Goal: Task Accomplishment & Management: Manage account settings

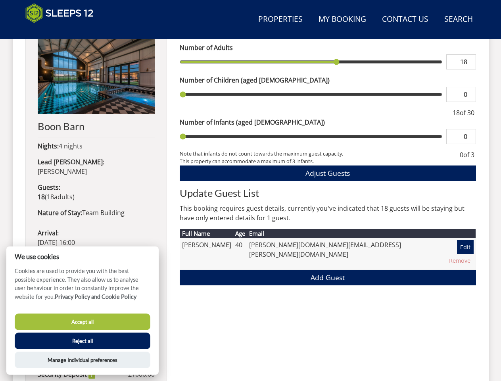
click at [250, 190] on h2 "Update Guest List" at bounding box center [328, 192] width 296 height 11
click at [458, 19] on link "Search Check Availability" at bounding box center [458, 20] width 35 height 18
click at [328, 173] on span "Adjust Guests" at bounding box center [327, 173] width 44 height 10
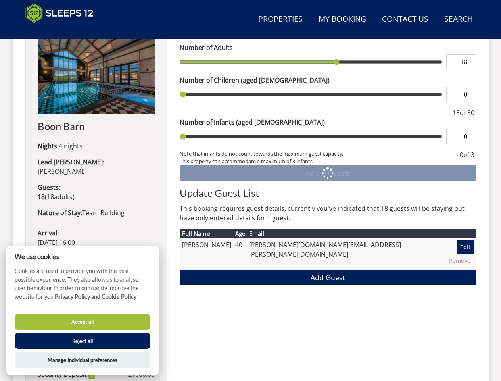
scroll to position [178, 0]
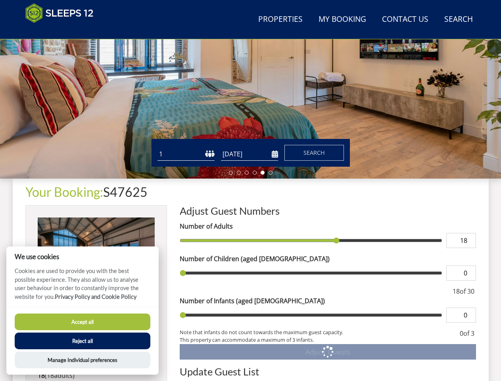
click at [459, 247] on input "18" at bounding box center [461, 240] width 30 height 15
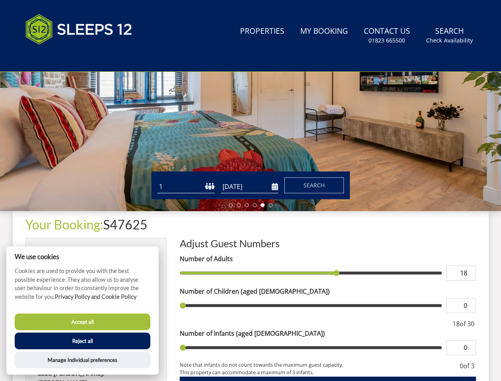
click at [82, 322] on button "Accept all" at bounding box center [83, 321] width 136 height 17
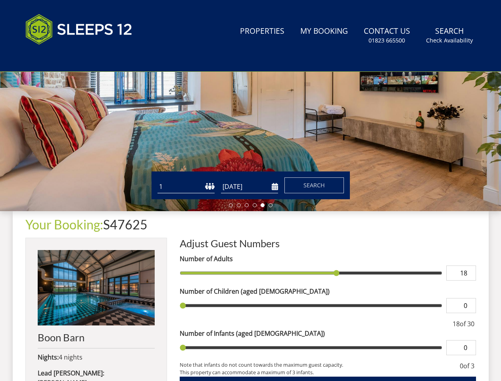
click at [82, 343] on button "Reject all" at bounding box center [83, 351] width 136 height 17
click at [82, 199] on div "Guests 1 2 3 4 5 6 7 8 9 10 11 12 13 14 15 16 17 18 19 20 21 22 23 24 25 26 27 …" at bounding box center [250, 185] width 501 height 28
